Goal: Task Accomplishment & Management: Complete application form

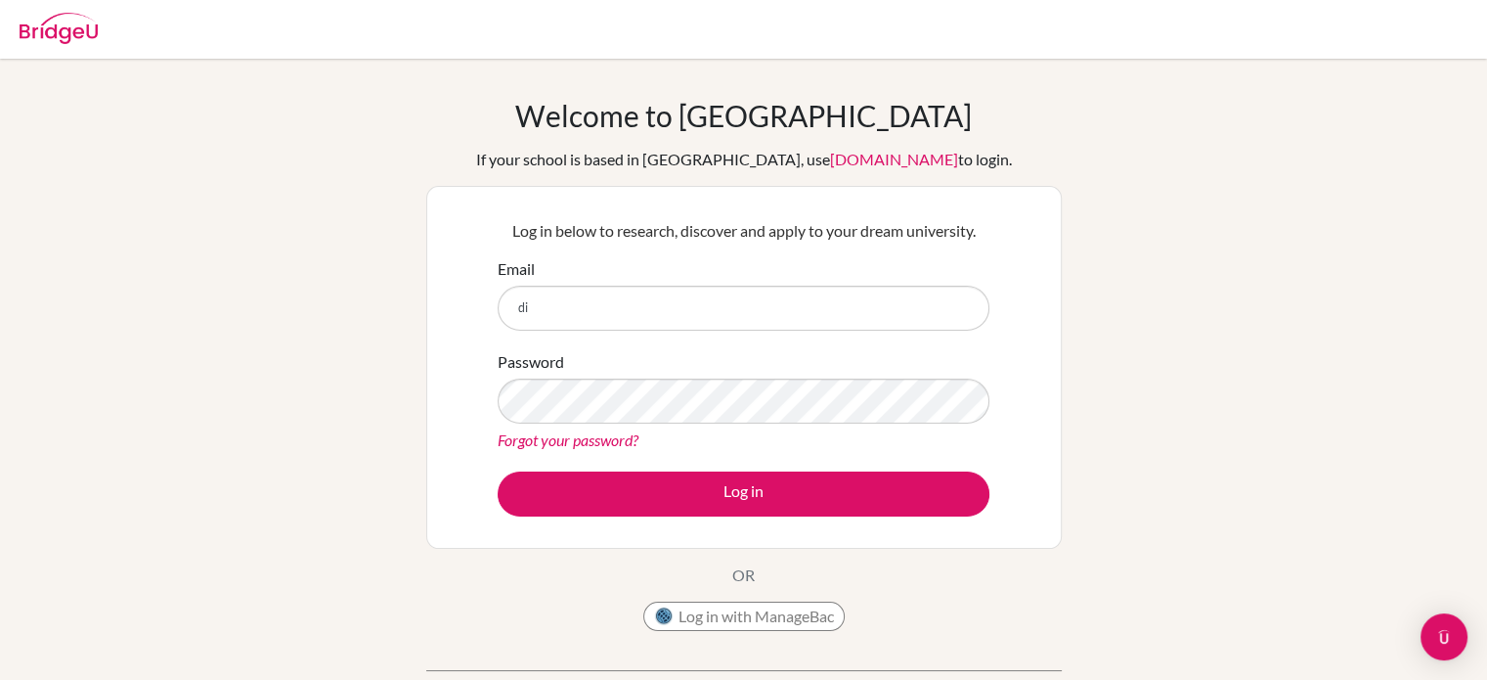
type input "[PERSON_NAME][EMAIL_ADDRESS][DOMAIN_NAME]"
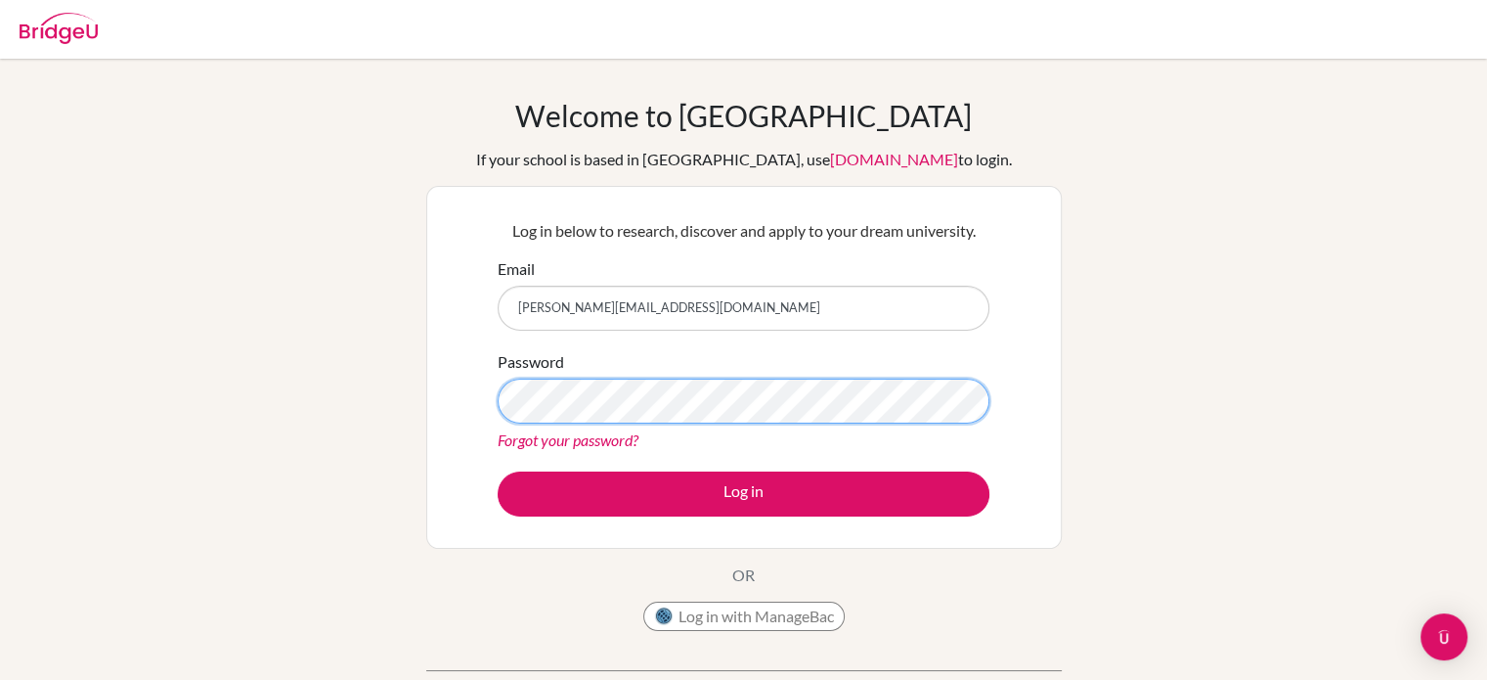
click at [498, 471] on button "Log in" at bounding box center [744, 493] width 492 height 45
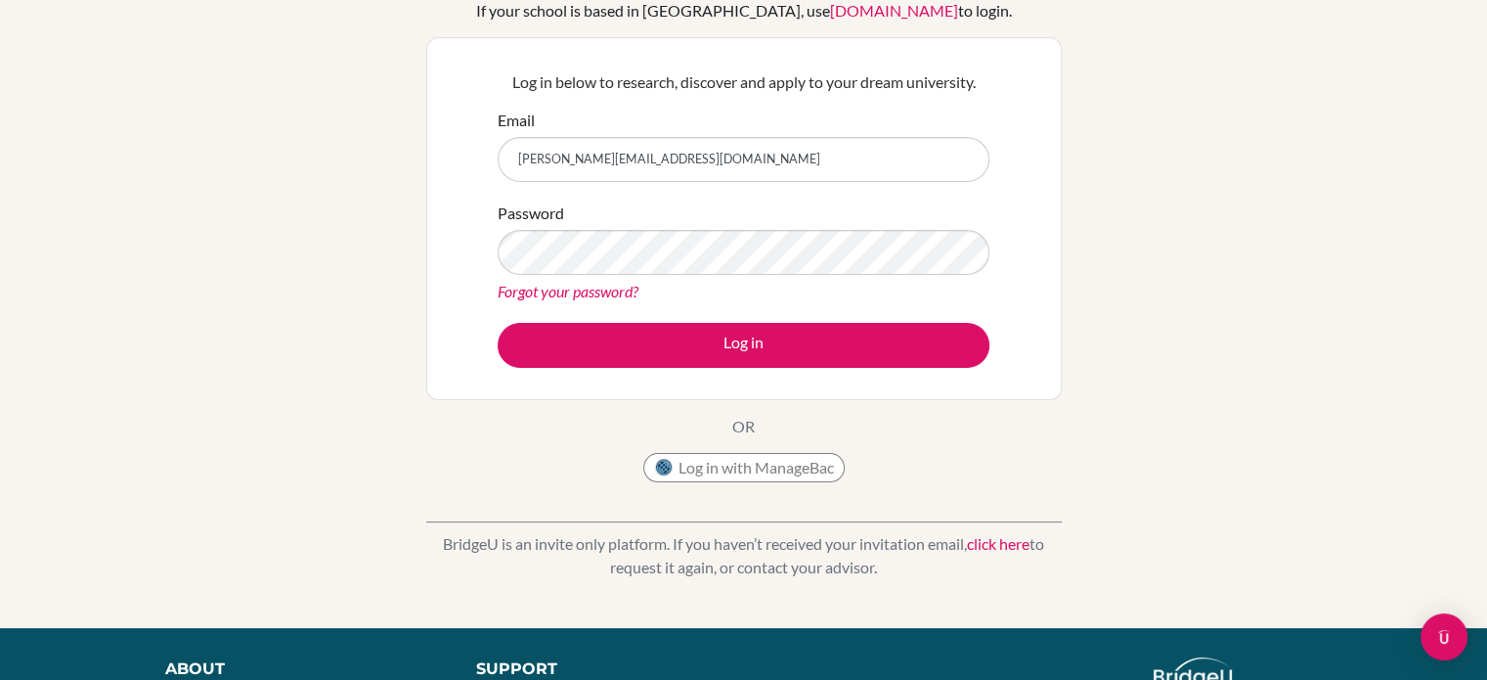
scroll to position [152, 0]
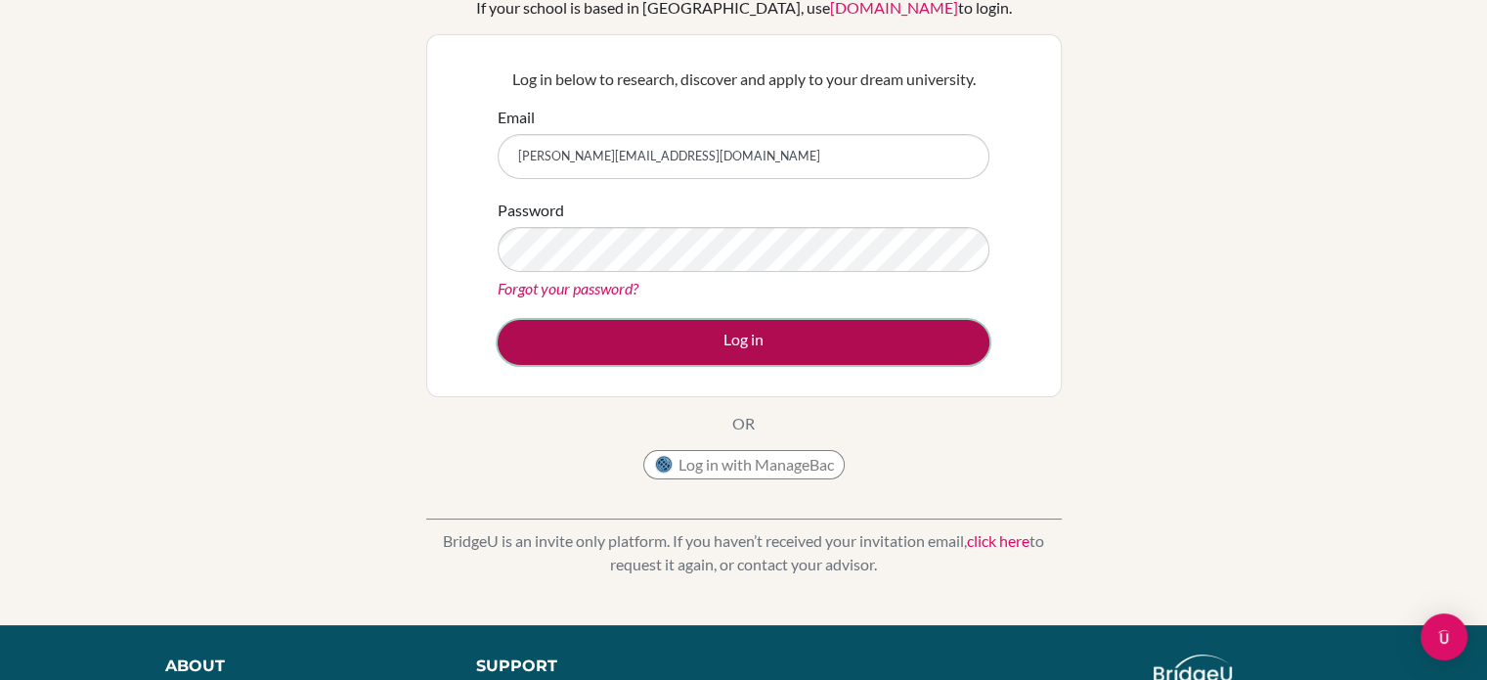
click at [707, 329] on button "Log in" at bounding box center [744, 342] width 492 height 45
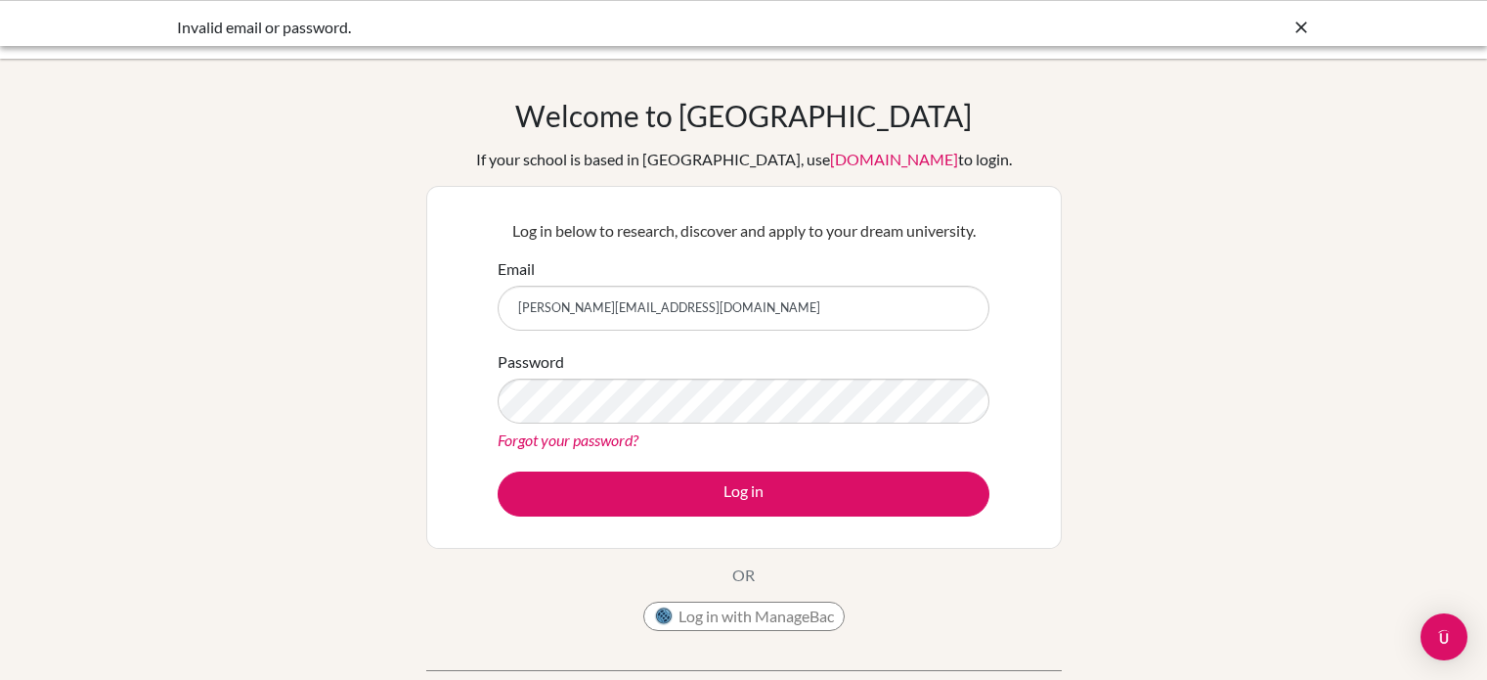
scroll to position [149, 0]
